Goal: Communication & Community: Answer question/provide support

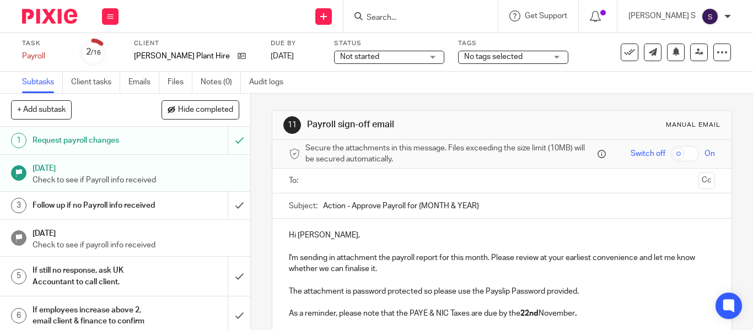
paste input "October 2025."
drag, startPoint x: 416, startPoint y: 200, endPoint x: 485, endPoint y: 200, distance: 69.5
click at [485, 200] on input "Action - Approve Payroll for October 2025." at bounding box center [519, 206] width 392 height 25
type input "Action - Approve Payroll for October 2025."
click at [441, 185] on input "text" at bounding box center [501, 181] width 384 height 13
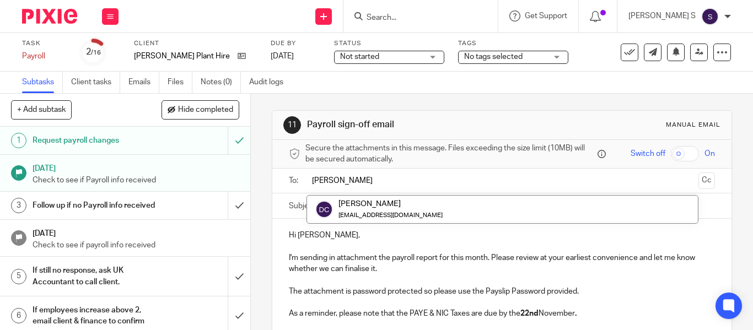
type input "david"
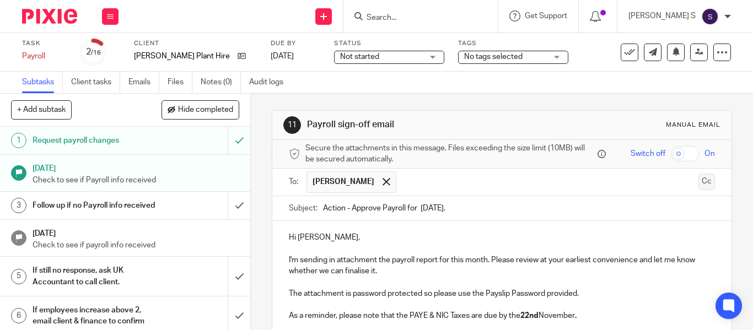
drag, startPoint x: 687, startPoint y: 186, endPoint x: 636, endPoint y: 180, distance: 51.1
click at [699, 186] on button "Cc" at bounding box center [707, 182] width 17 height 17
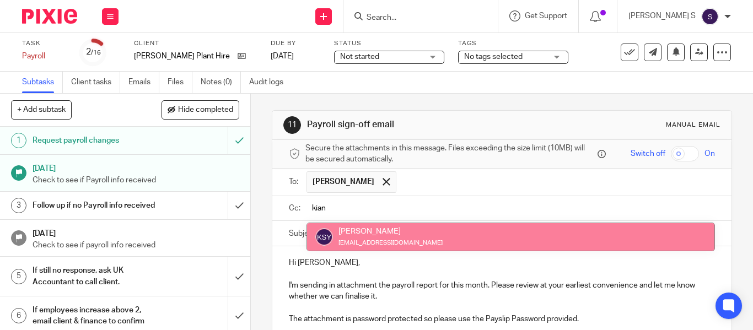
type input "kian"
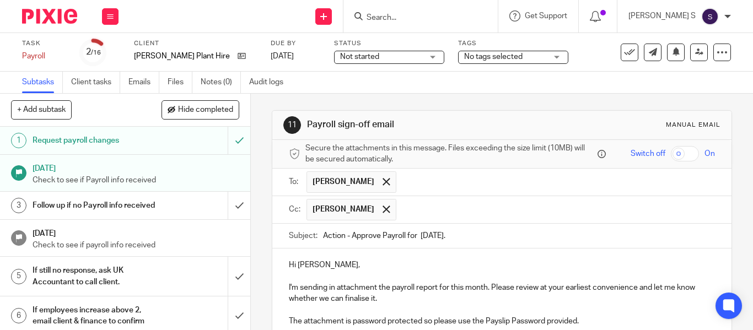
click at [424, 215] on input "text" at bounding box center [556, 210] width 309 height 22
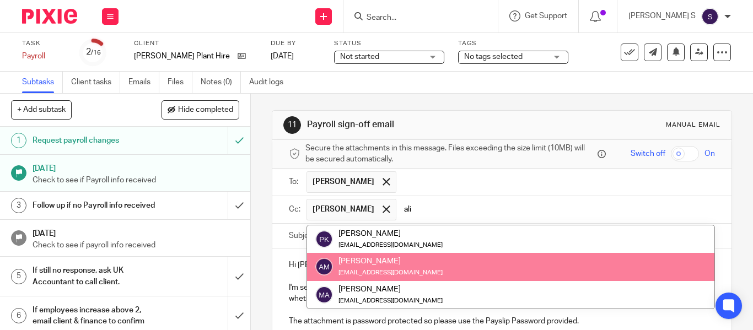
type input "ali"
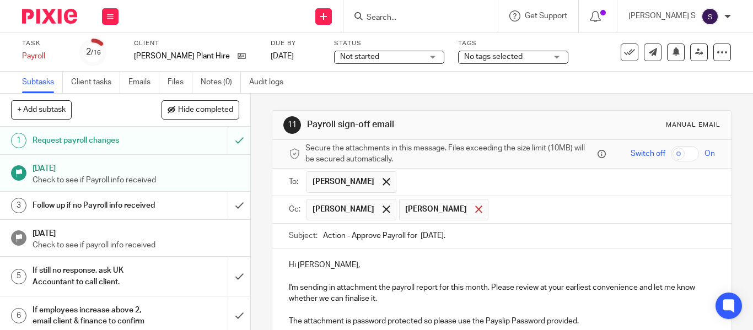
click at [476, 208] on span at bounding box center [478, 209] width 7 height 7
click at [458, 206] on input "text" at bounding box center [556, 210] width 309 height 22
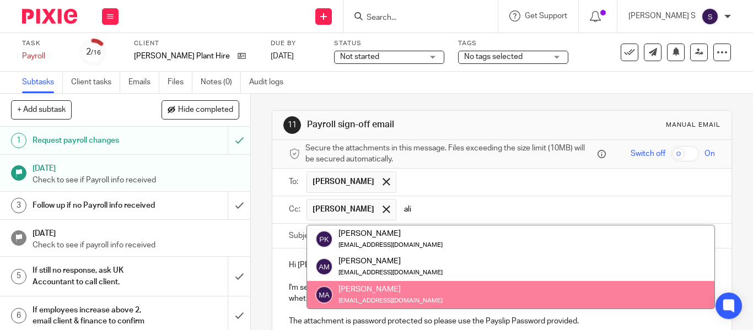
type input "ali"
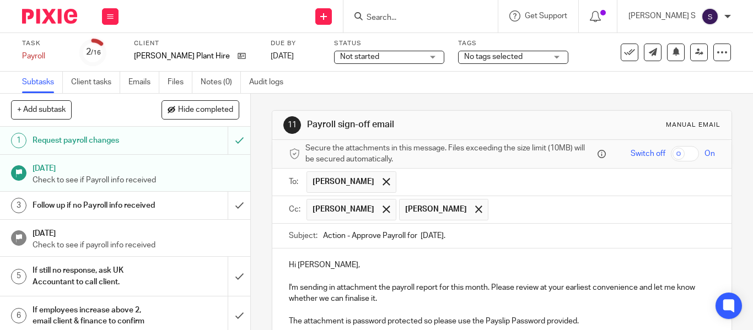
click at [494, 214] on input "text" at bounding box center [602, 210] width 217 height 22
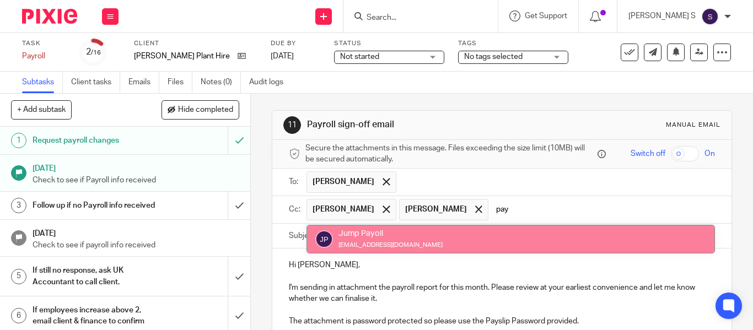
type input "pay"
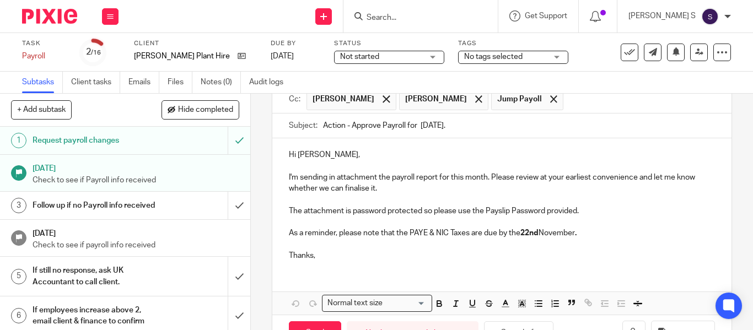
scroll to position [148, 0]
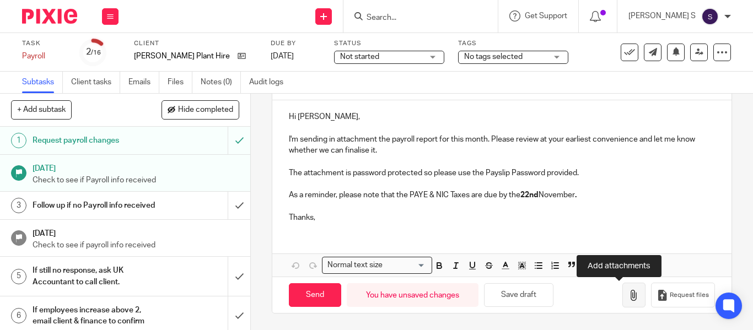
click at [629, 298] on icon "button" at bounding box center [634, 295] width 11 height 11
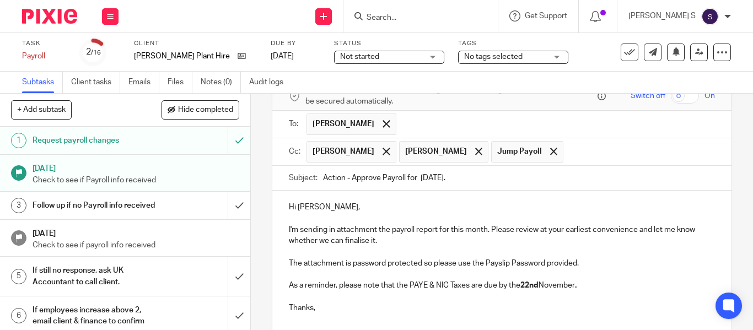
scroll to position [38, 0]
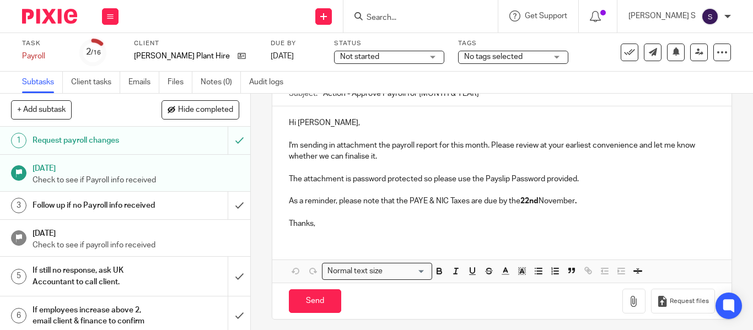
scroll to position [119, 0]
